Goal: Task Accomplishment & Management: Use online tool/utility

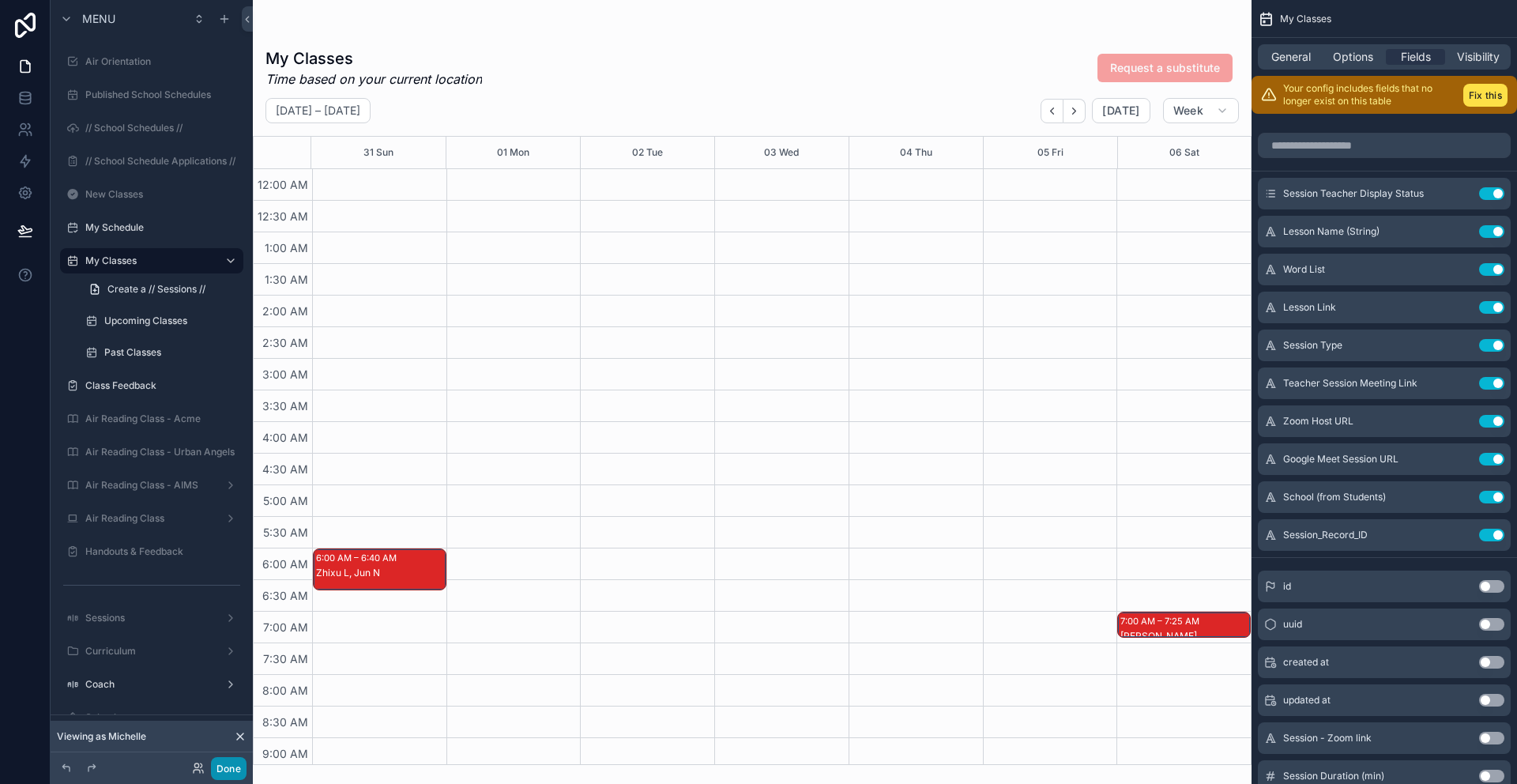
click at [232, 771] on button "Done" at bounding box center [229, 768] width 36 height 23
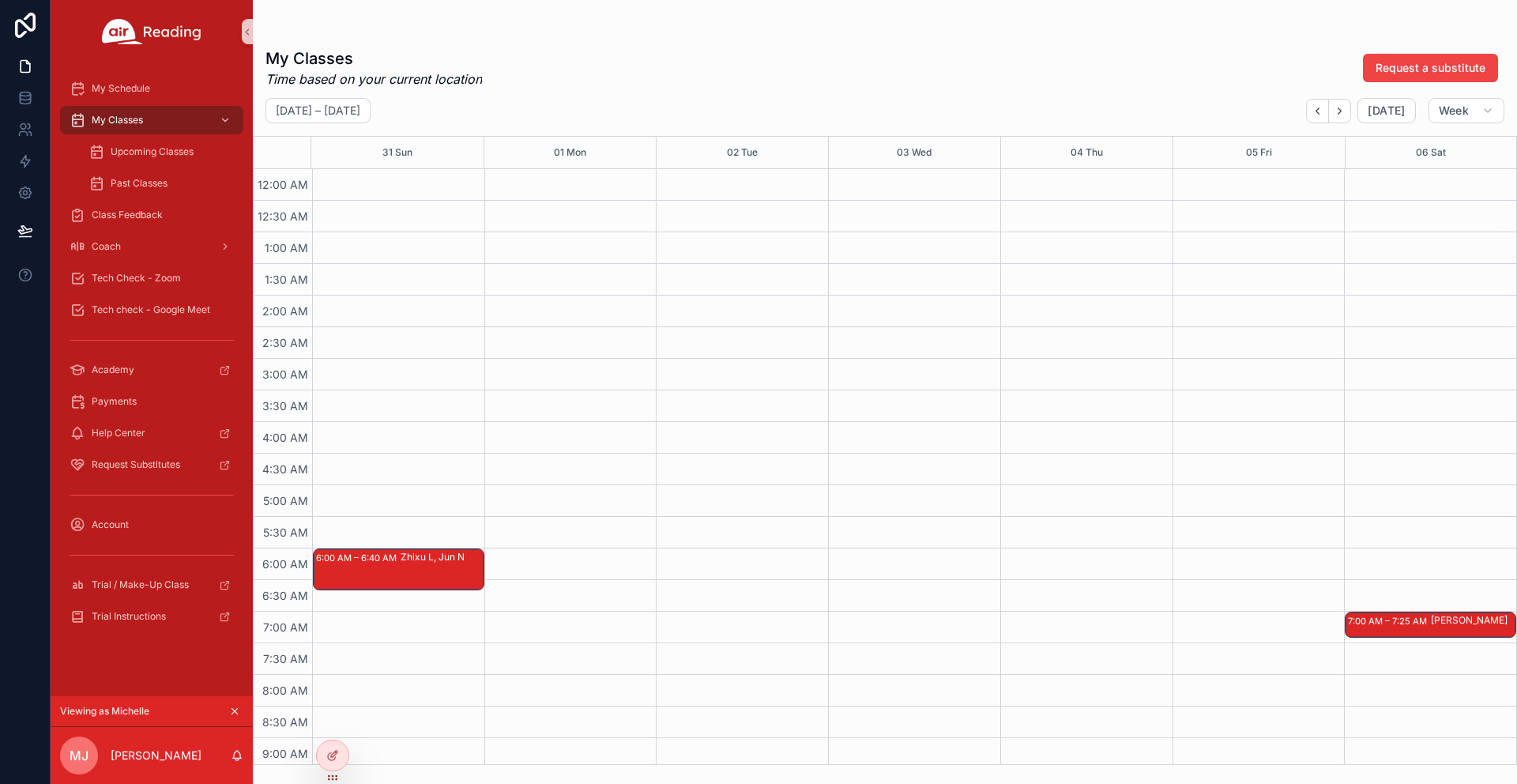
click at [384, 566] on div "6:00 AM – 6:40 AM Zhixu L, [PERSON_NAME]" at bounding box center [398, 570] width 170 height 41
click at [331, 763] on div at bounding box center [332, 755] width 32 height 30
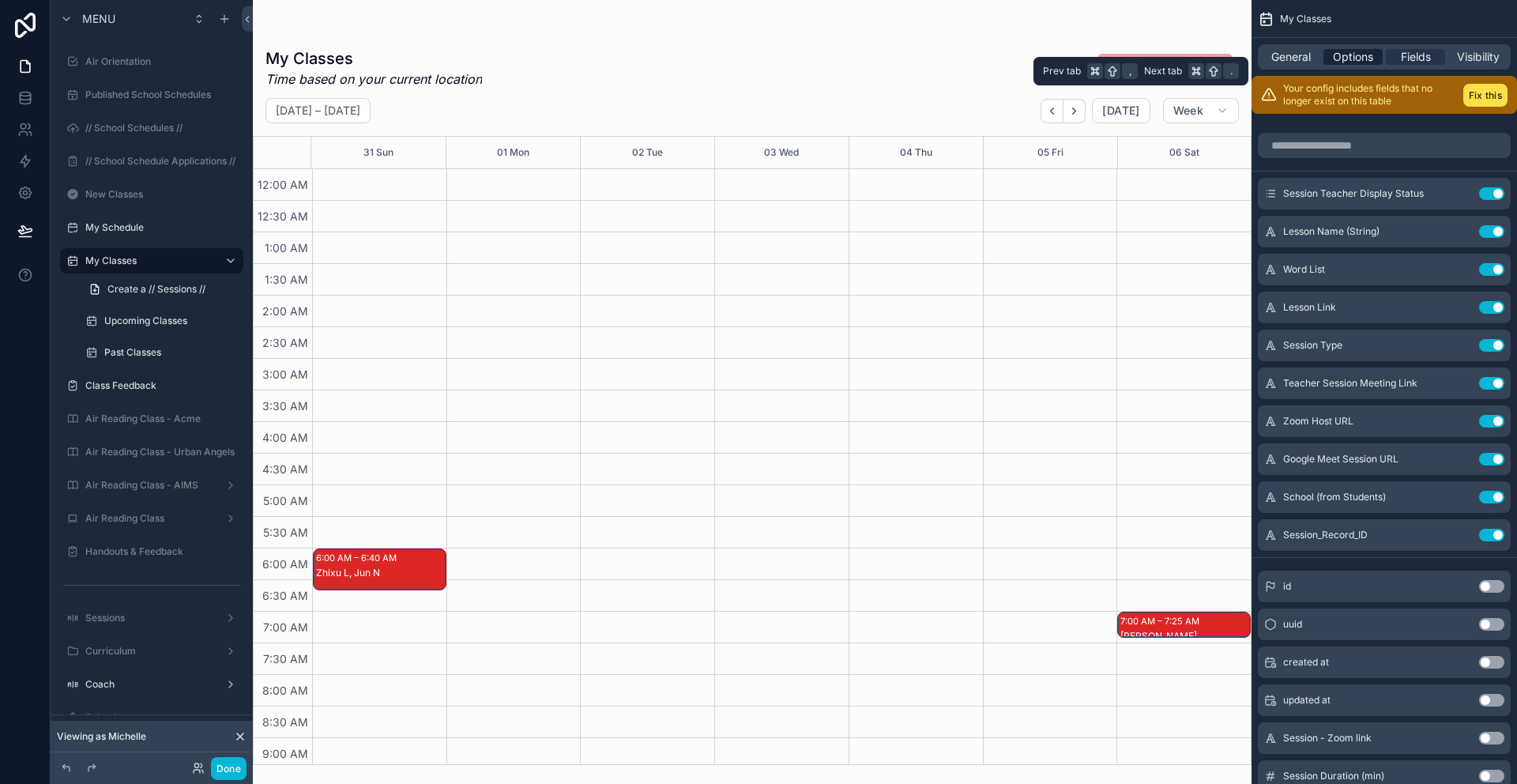
click at [1339, 58] on span "Options" at bounding box center [1353, 57] width 41 height 16
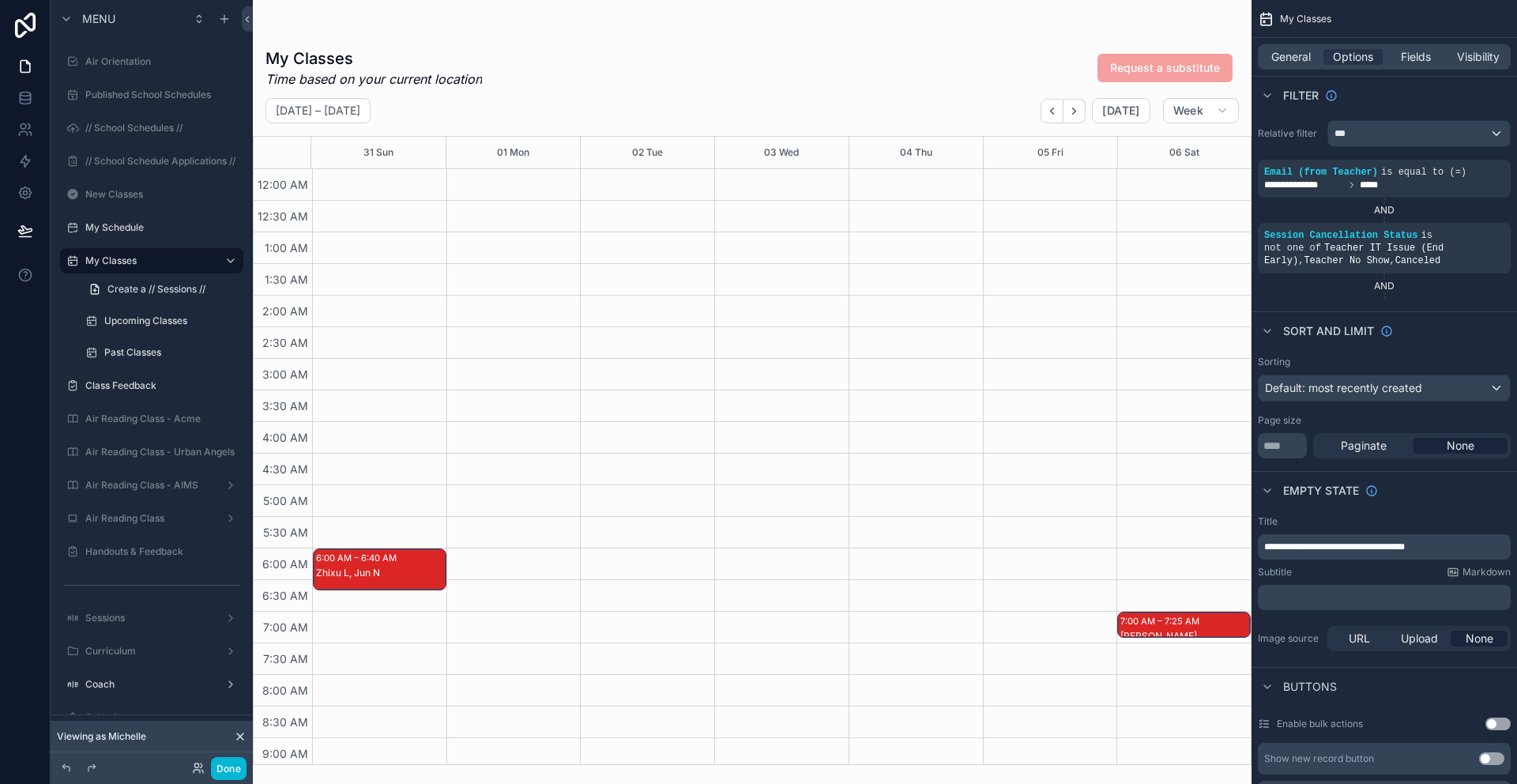
click at [349, 577] on div "scrollable content" at bounding box center [752, 392] width 998 height 784
click at [371, 569] on div "Zhixu L, Jun N" at bounding box center [380, 572] width 129 height 13
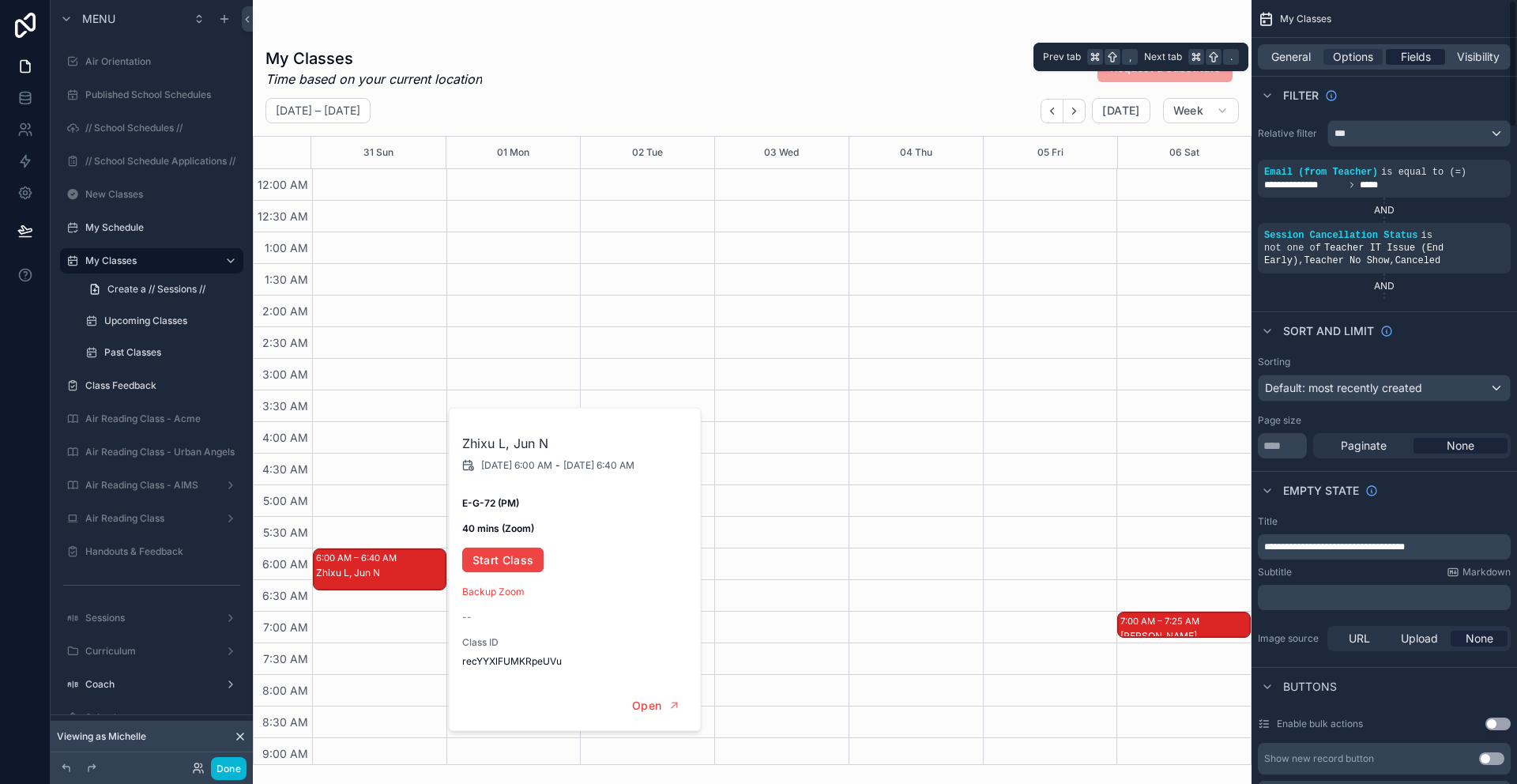
click at [1412, 58] on span "Fields" at bounding box center [1415, 57] width 30 height 16
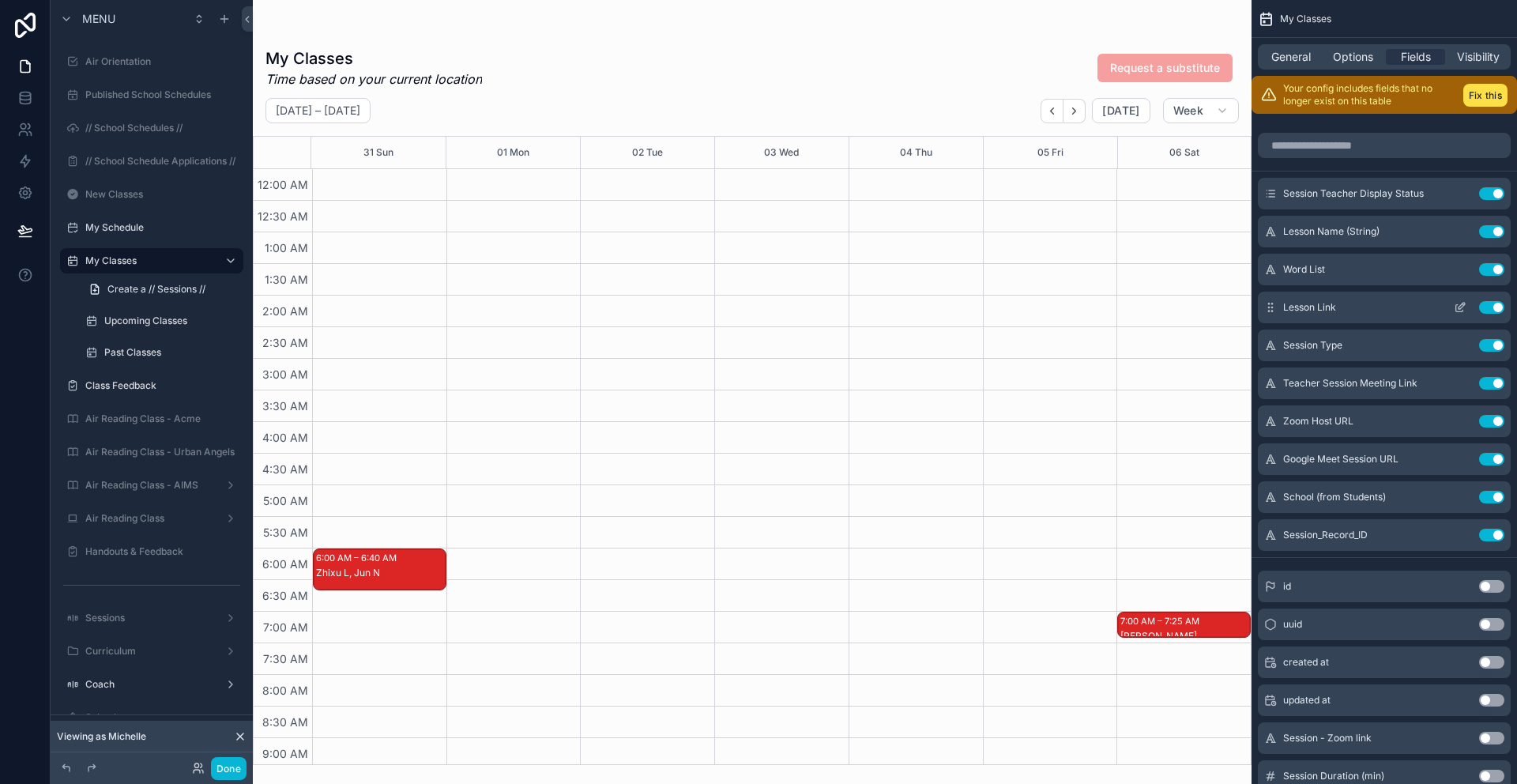
click at [1455, 303] on icon "scrollable content" at bounding box center [1460, 307] width 13 height 13
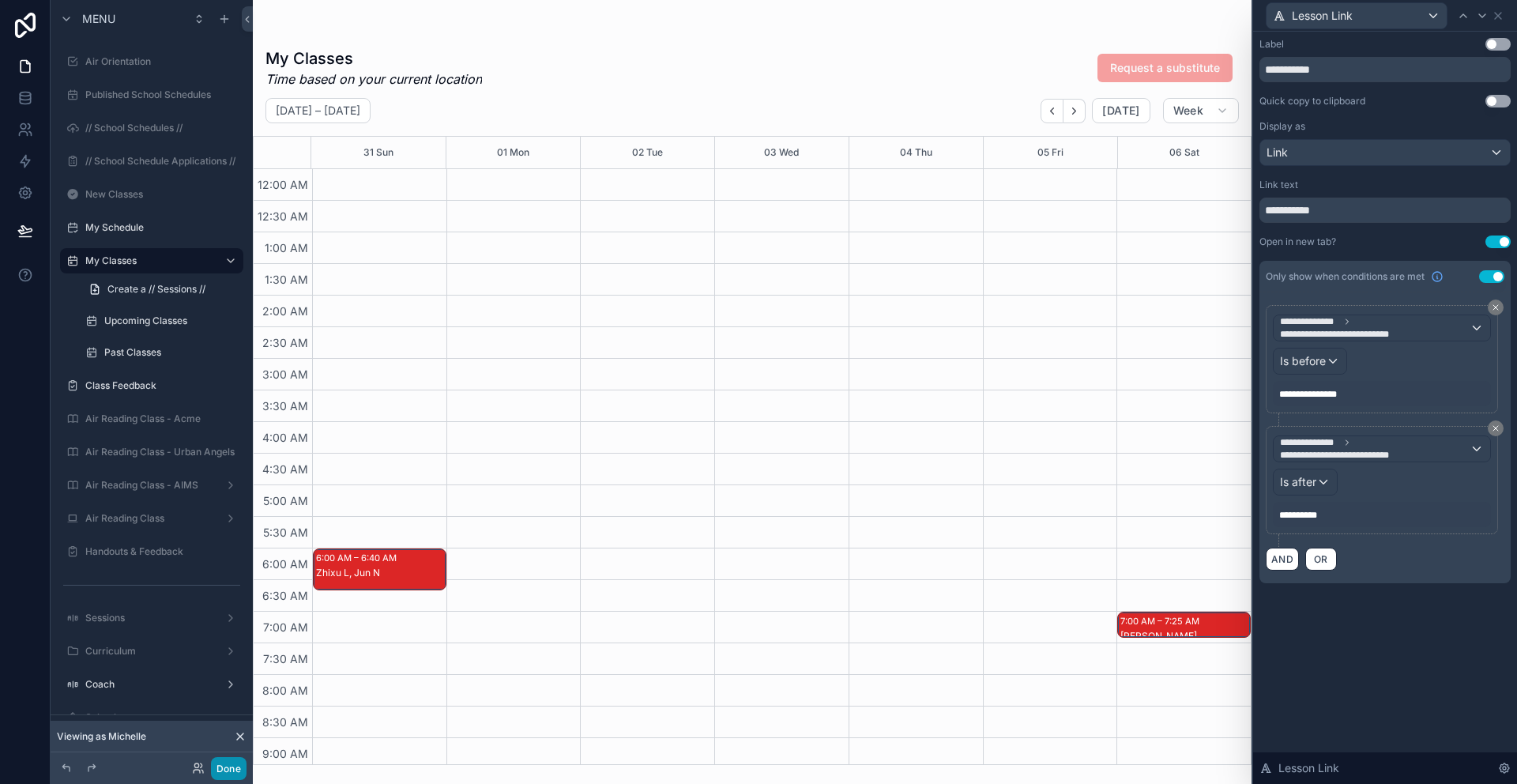
click at [229, 767] on button "Done" at bounding box center [229, 768] width 36 height 23
